Goal: Navigation & Orientation: Find specific page/section

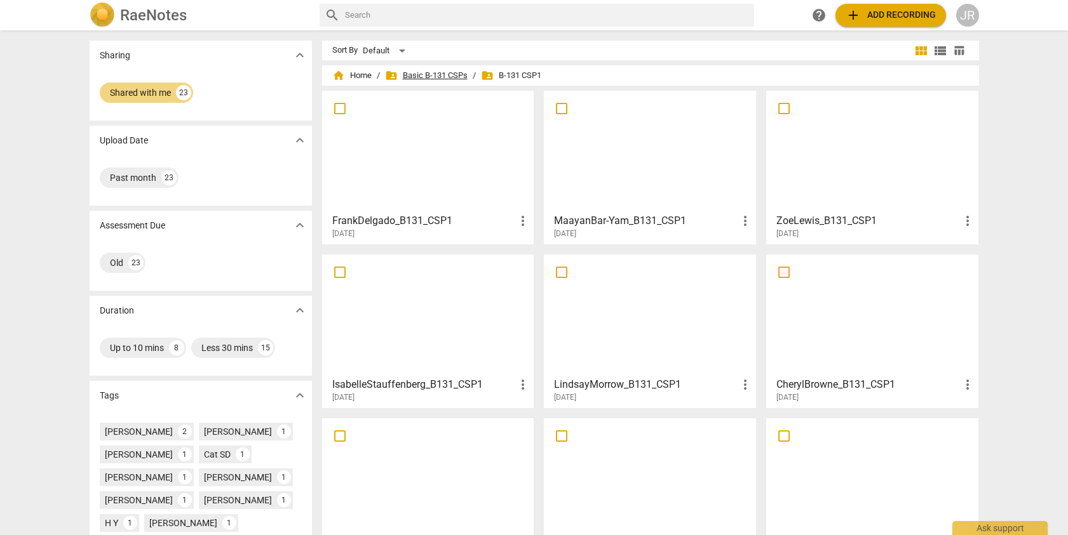
click at [418, 75] on span "folder_shared Basic B-131 CSPs" at bounding box center [426, 75] width 83 height 13
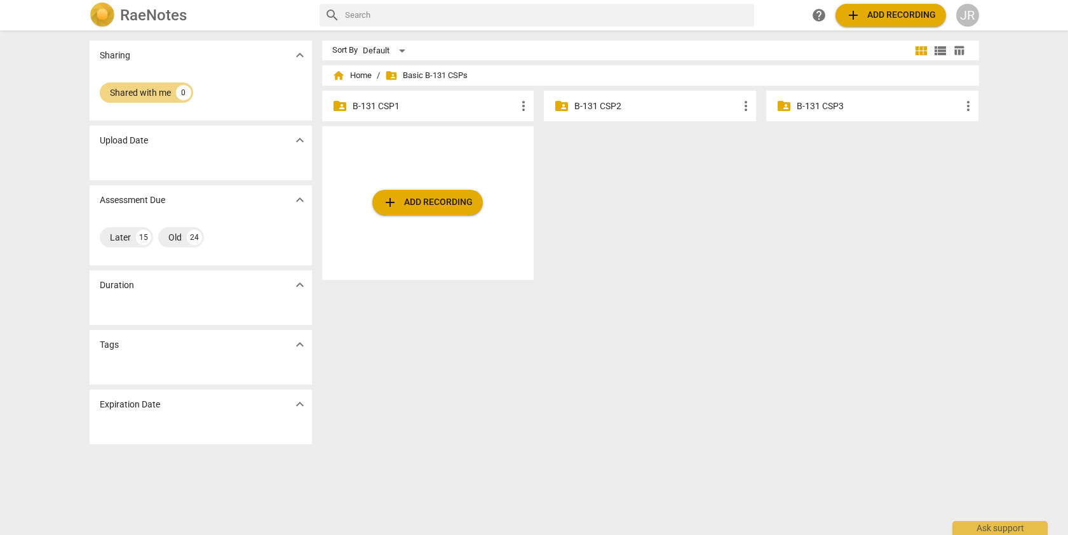
click at [623, 111] on p "B-131 CSP2" at bounding box center [656, 106] width 164 height 13
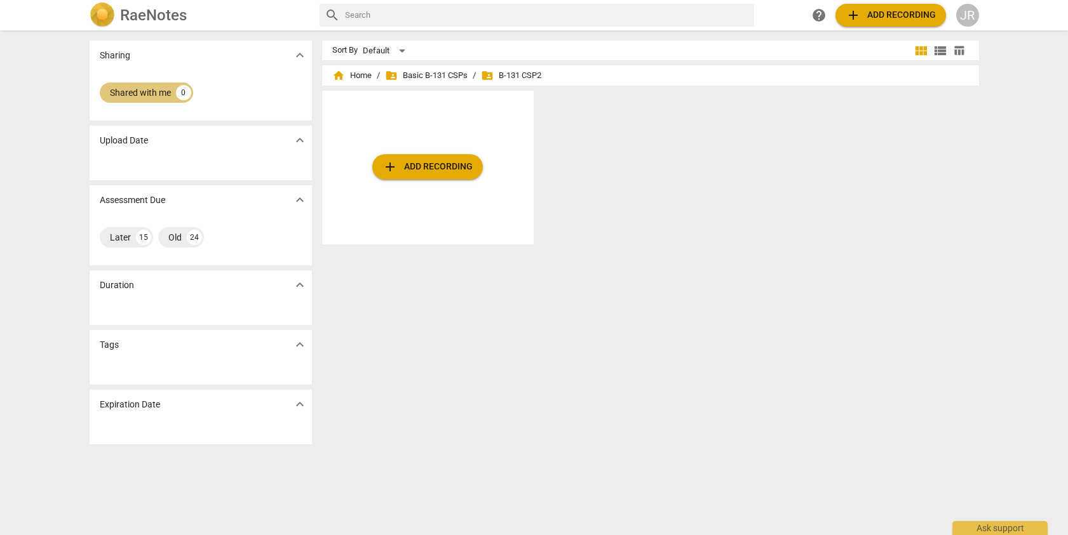
click at [156, 90] on div "Shared with me" at bounding box center [140, 92] width 61 height 13
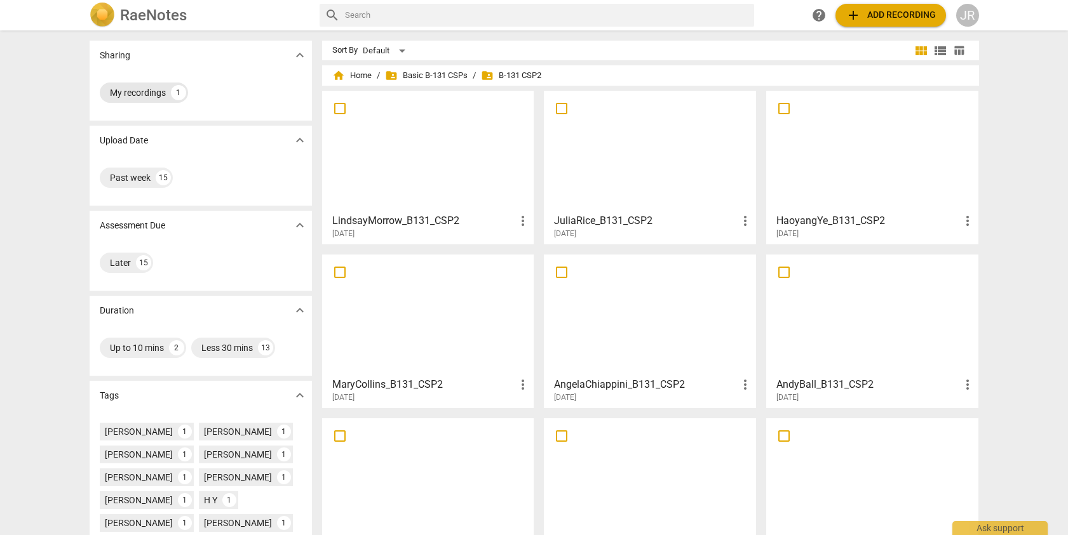
click at [147, 95] on div "My recordings" at bounding box center [138, 92] width 56 height 13
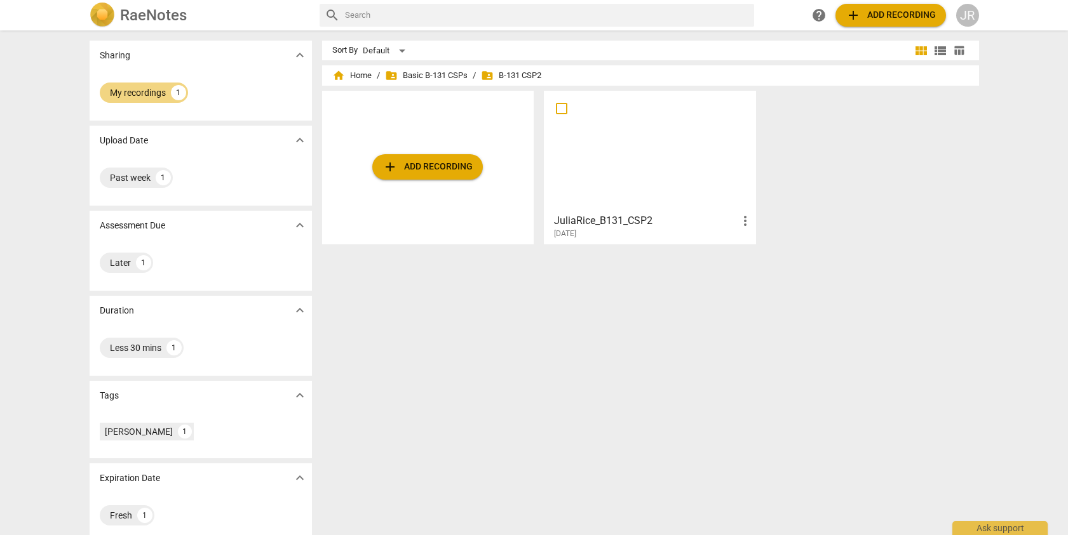
click at [734, 155] on div at bounding box center [649, 151] width 203 height 112
